Goal: Information Seeking & Learning: Learn about a topic

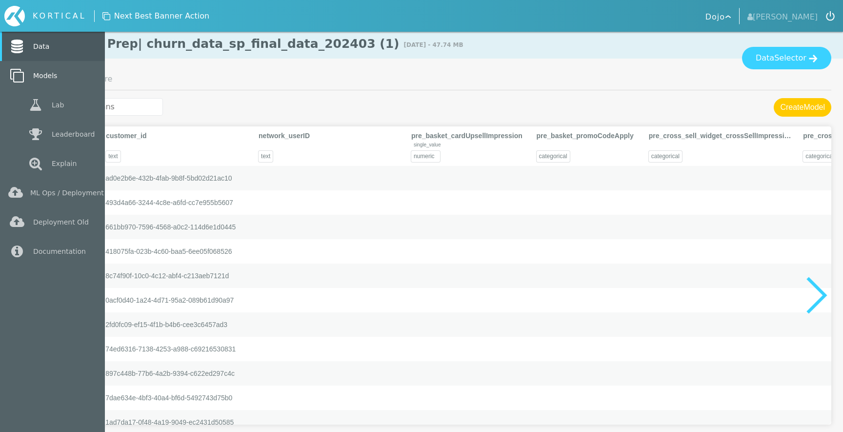
click at [44, 79] on link "Models" at bounding box center [52, 75] width 105 height 29
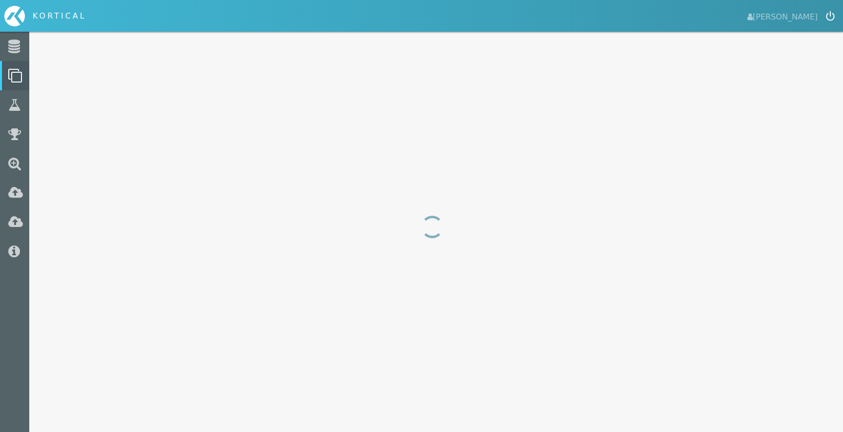
select select "f1_score"
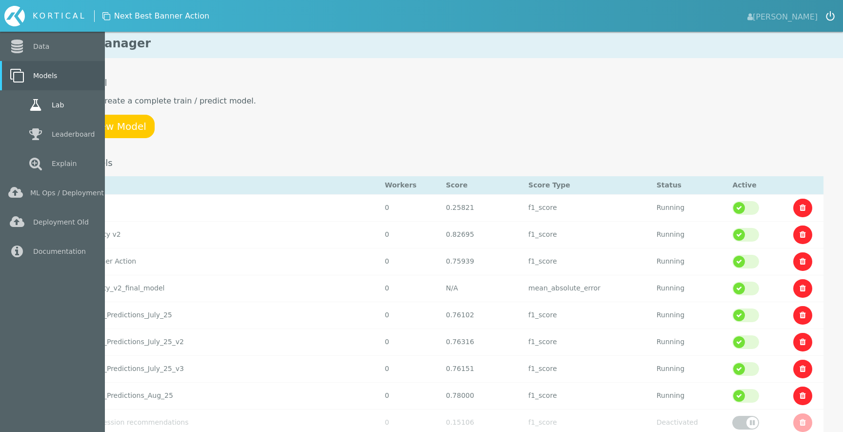
click at [67, 104] on link "Lab" at bounding box center [52, 104] width 105 height 29
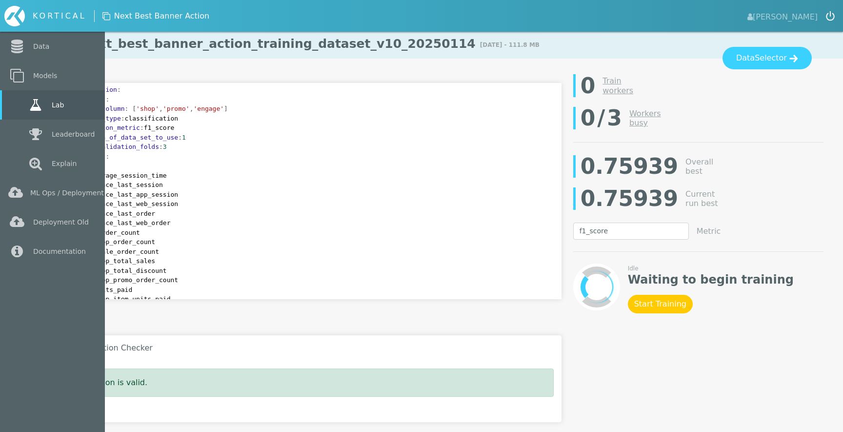
click at [34, 106] on icon at bounding box center [36, 105] width 18 height 14
click at [43, 77] on link "Models" at bounding box center [52, 75] width 105 height 29
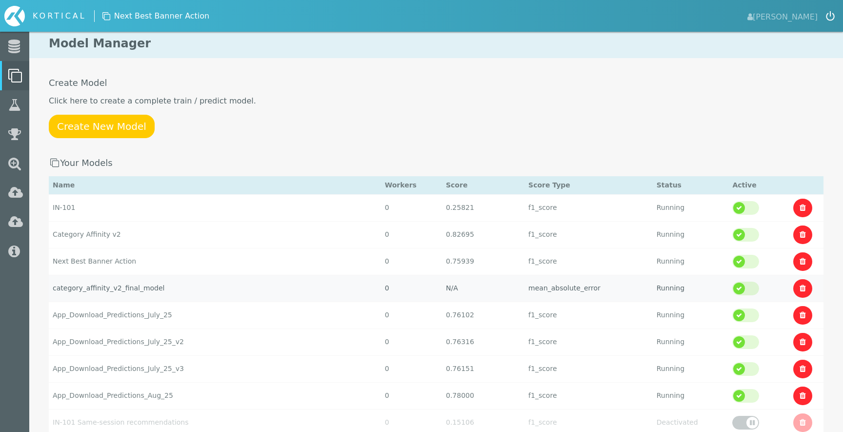
click at [121, 221] on td "category_affinity_v2_final_model" at bounding box center [215, 207] width 332 height 27
select select "mean_absolute_error"
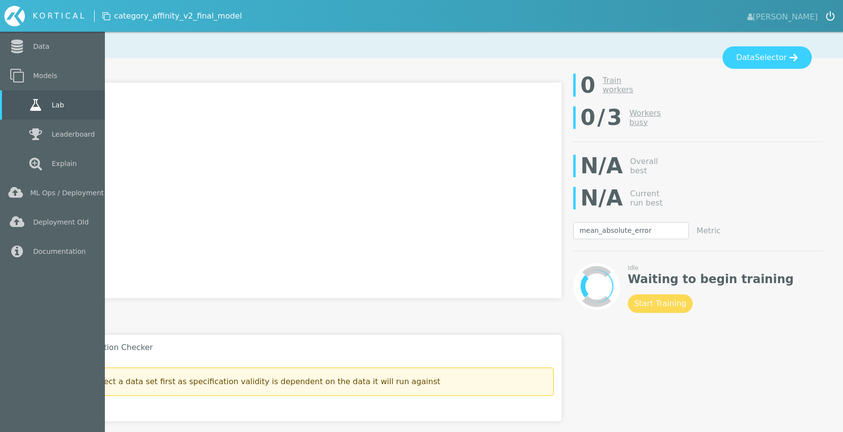
click at [40, 103] on icon at bounding box center [36, 105] width 18 height 14
click at [42, 82] on link "Models" at bounding box center [52, 75] width 105 height 29
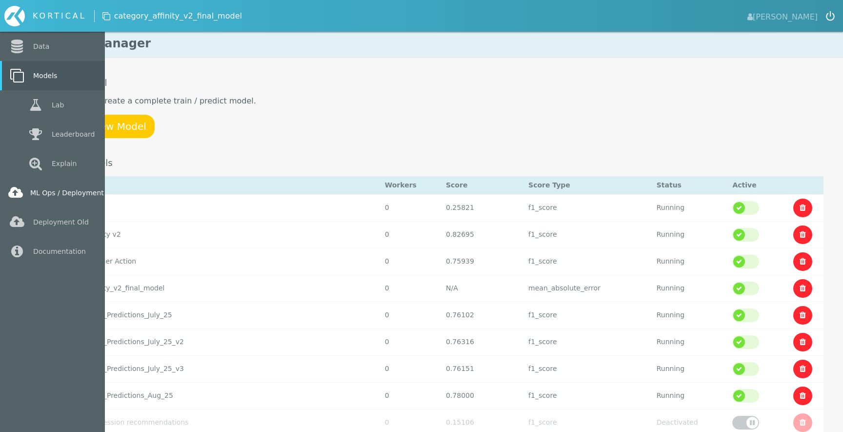
click at [29, 192] on link "ML Ops / Deployment" at bounding box center [52, 192] width 105 height 29
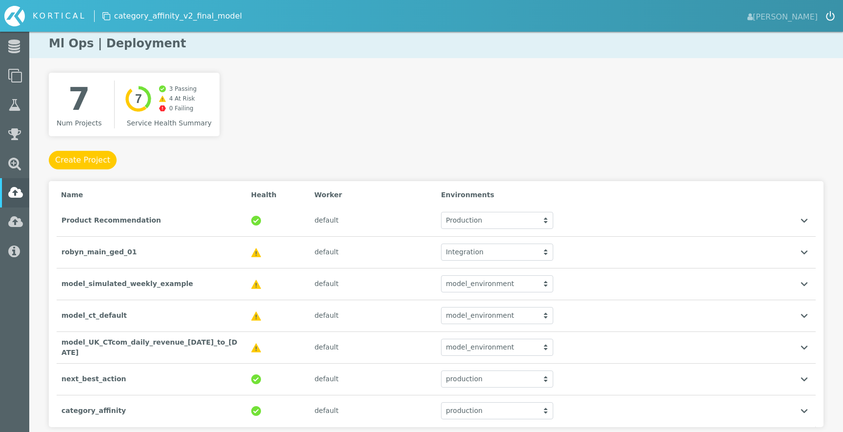
scroll to position [34, 0]
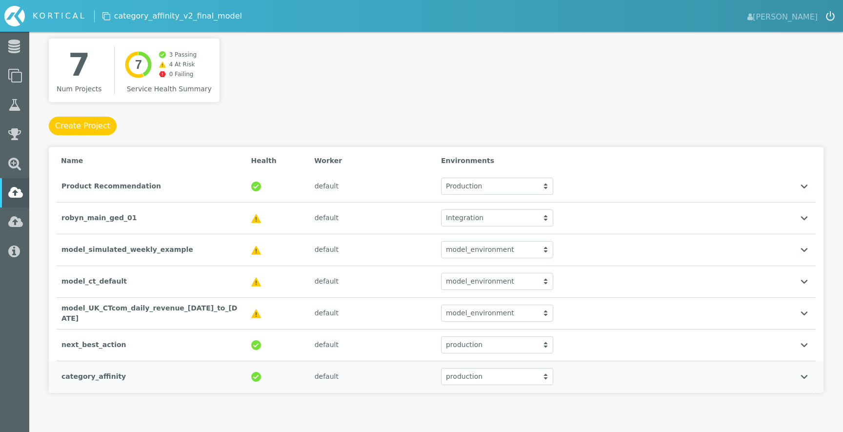
click at [517, 380] on div "production" at bounding box center [497, 376] width 112 height 17
click at [375, 403] on div "7 Num Projects Created with Highcharts 9.3.3 7 3 Passing 4 At Risk 0 Failing Se…" at bounding box center [436, 235] width 814 height 393
click at [115, 374] on div "category_affinity" at bounding box center [152, 377] width 190 height 20
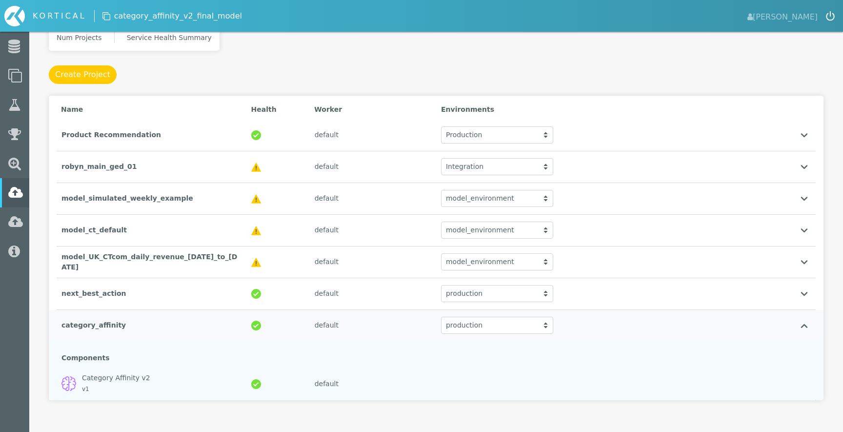
scroll to position [93, 0]
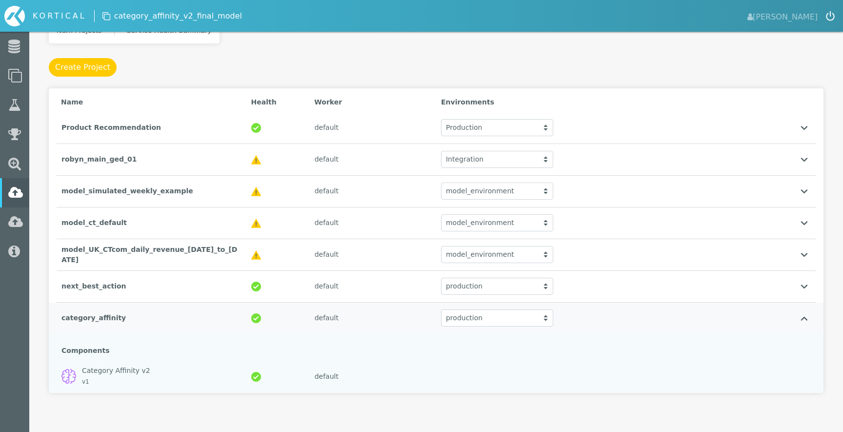
click at [112, 369] on div "Category Affinity v2" at bounding box center [162, 371] width 160 height 10
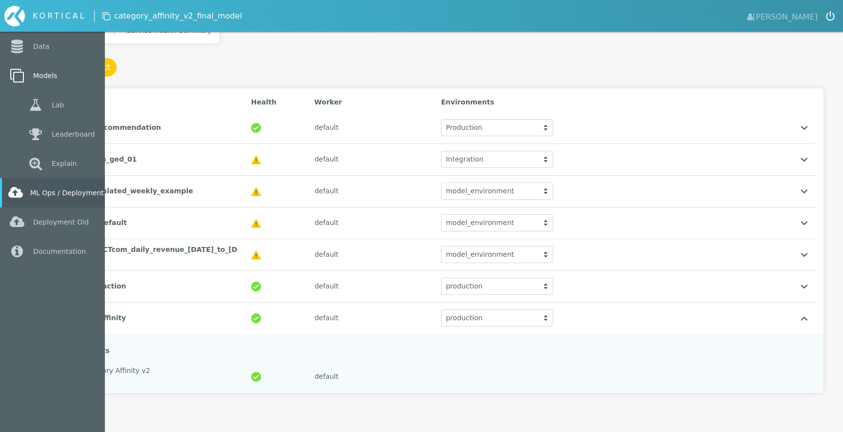
click at [13, 69] on icon at bounding box center [17, 76] width 18 height 14
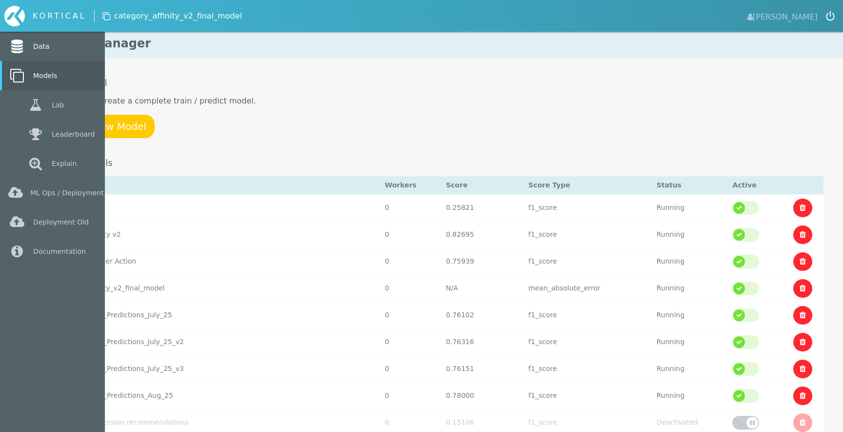
click at [51, 50] on link "Data" at bounding box center [52, 46] width 105 height 29
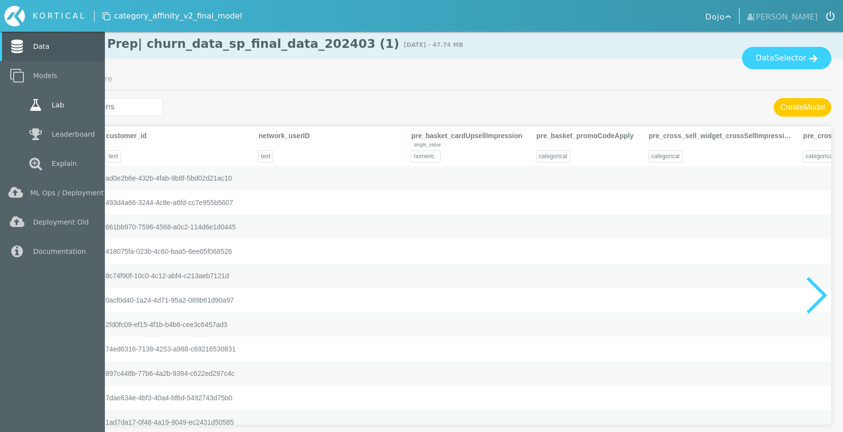
click at [48, 109] on link "Lab" at bounding box center [52, 104] width 105 height 29
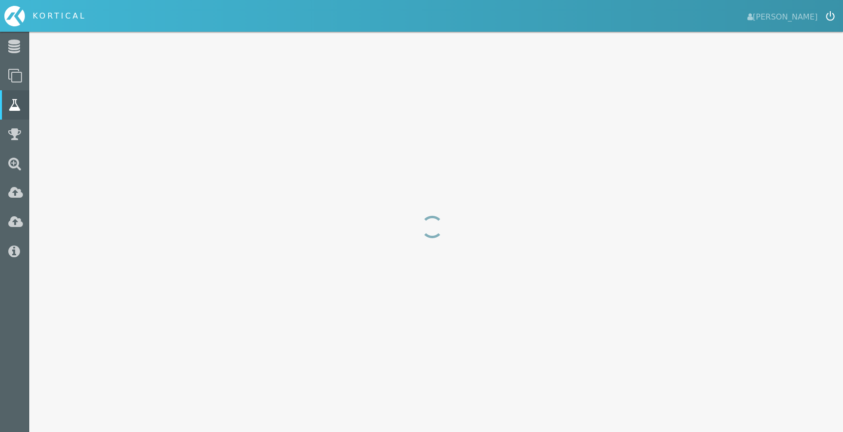
select select "mean_absolute_error"
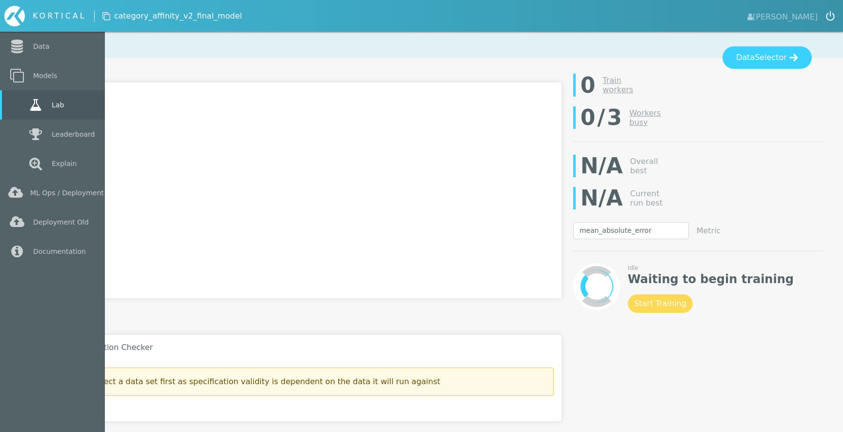
click at [21, 99] on link "Lab" at bounding box center [52, 104] width 105 height 29
click at [27, 73] on link "Models" at bounding box center [52, 75] width 105 height 29
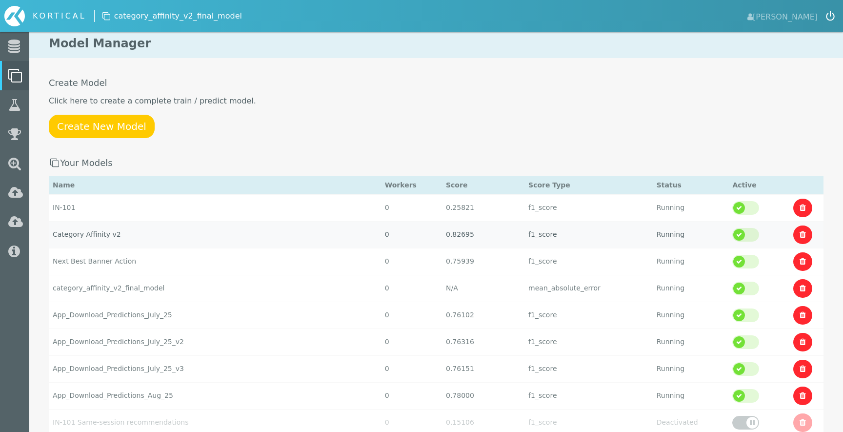
click at [95, 221] on td "Category Affinity v2" at bounding box center [215, 207] width 332 height 27
select select "f1_score"
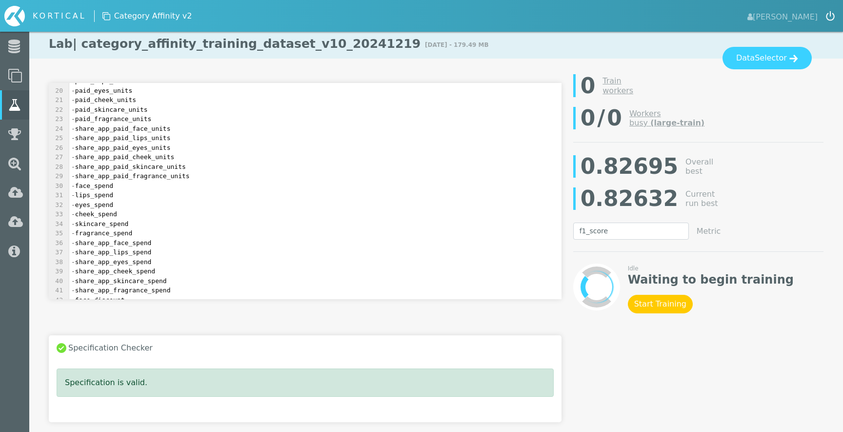
scroll to position [192, 0]
